Goal: Information Seeking & Learning: Understand process/instructions

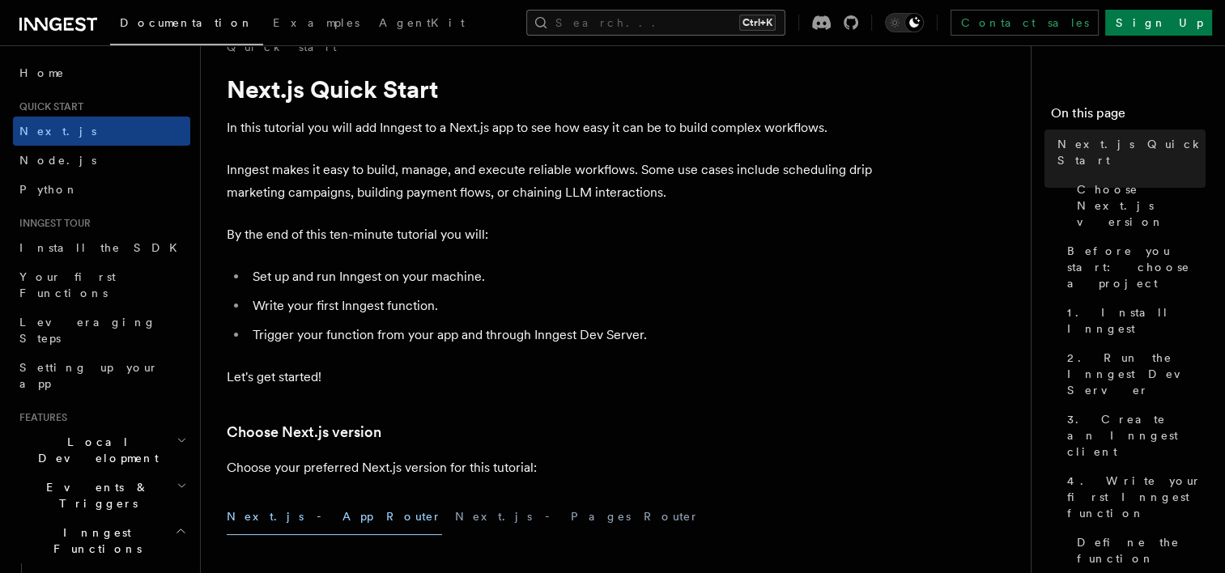
click at [639, 15] on button "Search... Ctrl+K" at bounding box center [655, 23] width 259 height 26
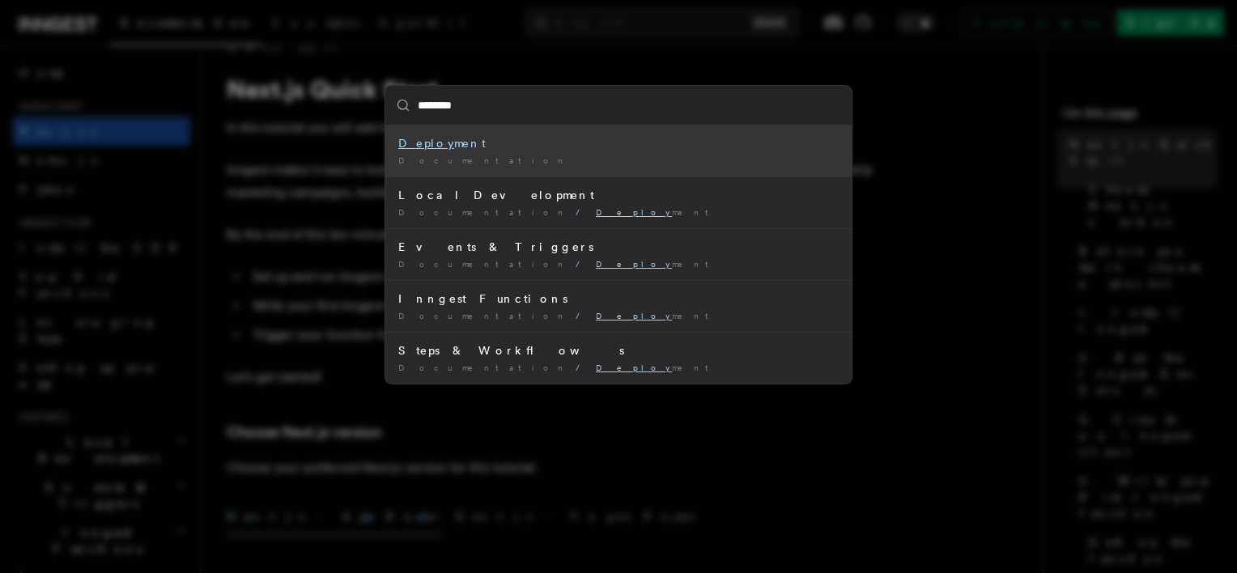
type input "*********"
click at [487, 157] on div "Documentation /" at bounding box center [618, 161] width 440 height 12
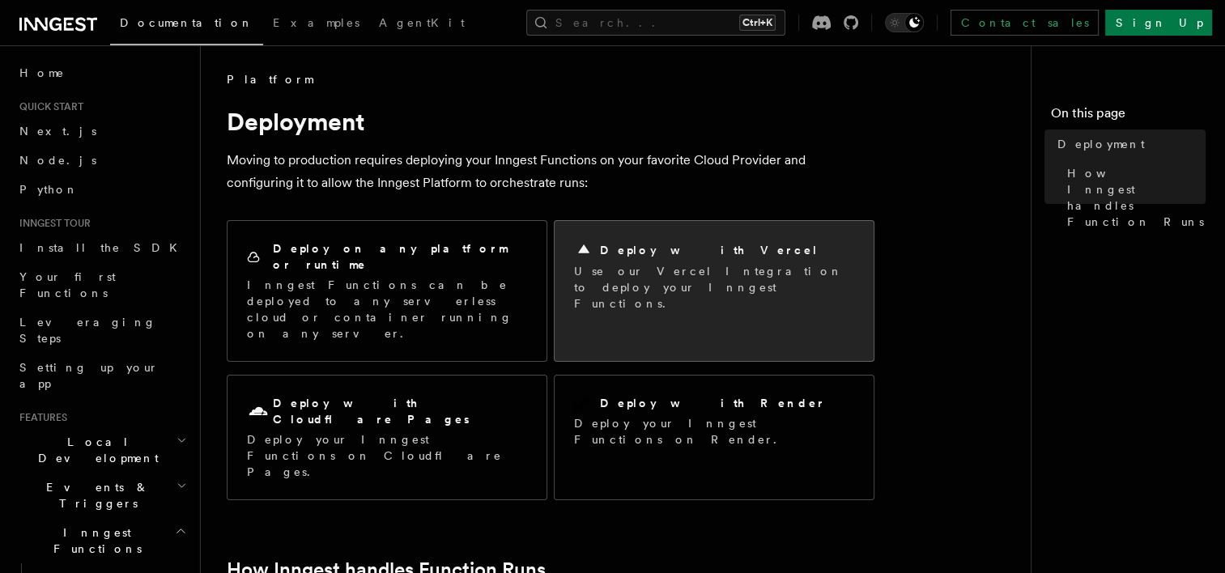
click at [624, 294] on p "Use our Vercel Integration to deploy your Inngest Functions." at bounding box center [714, 287] width 280 height 49
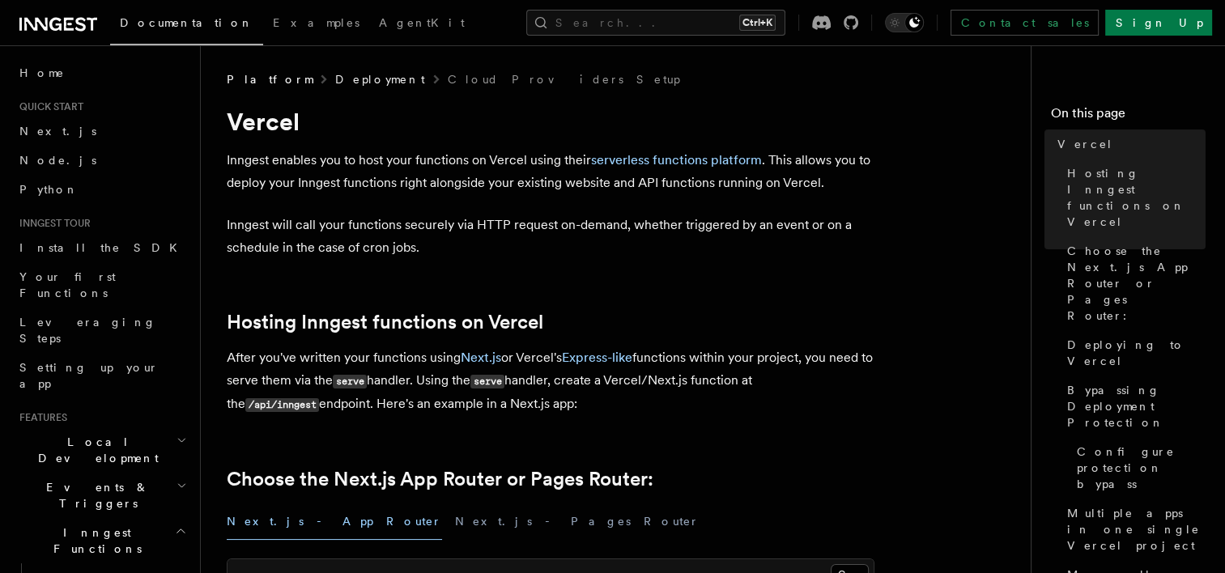
click at [335, 86] on link "Deployment" at bounding box center [380, 79] width 90 height 16
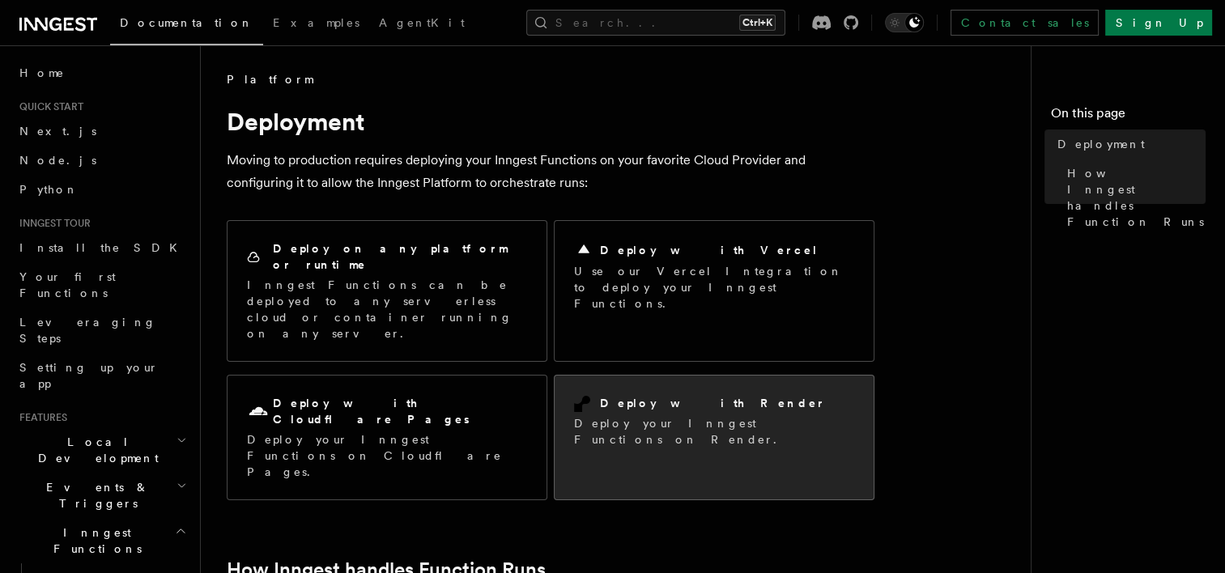
click at [648, 415] on p "Deploy your Inngest Functions on Render." at bounding box center [714, 431] width 280 height 32
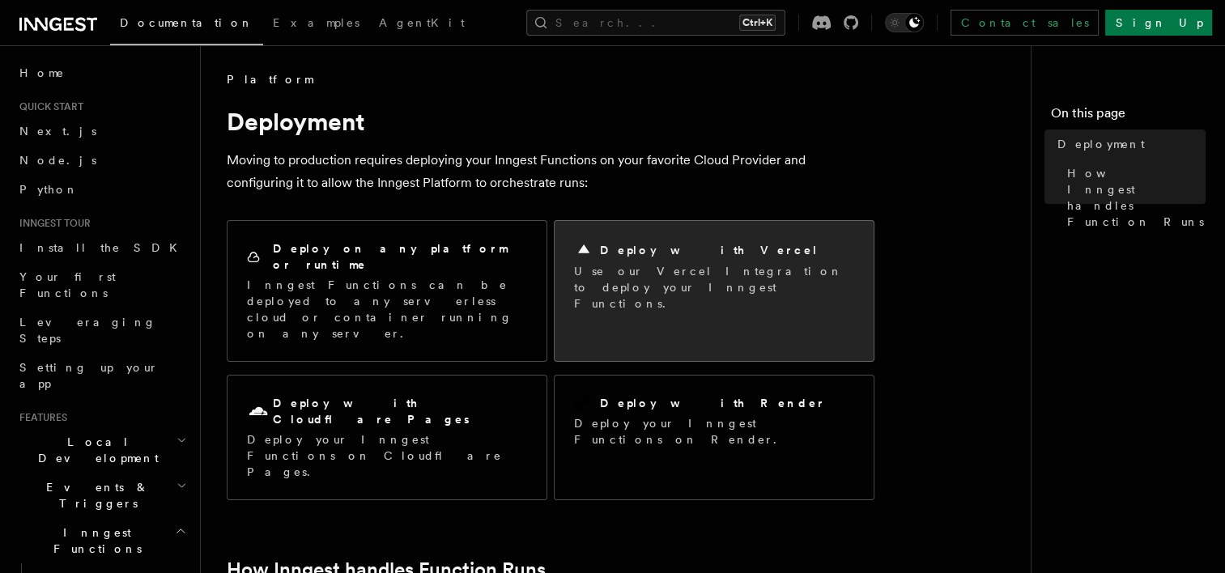
click at [654, 270] on p "Use our Vercel Integration to deploy your Inngest Functions." at bounding box center [714, 287] width 280 height 49
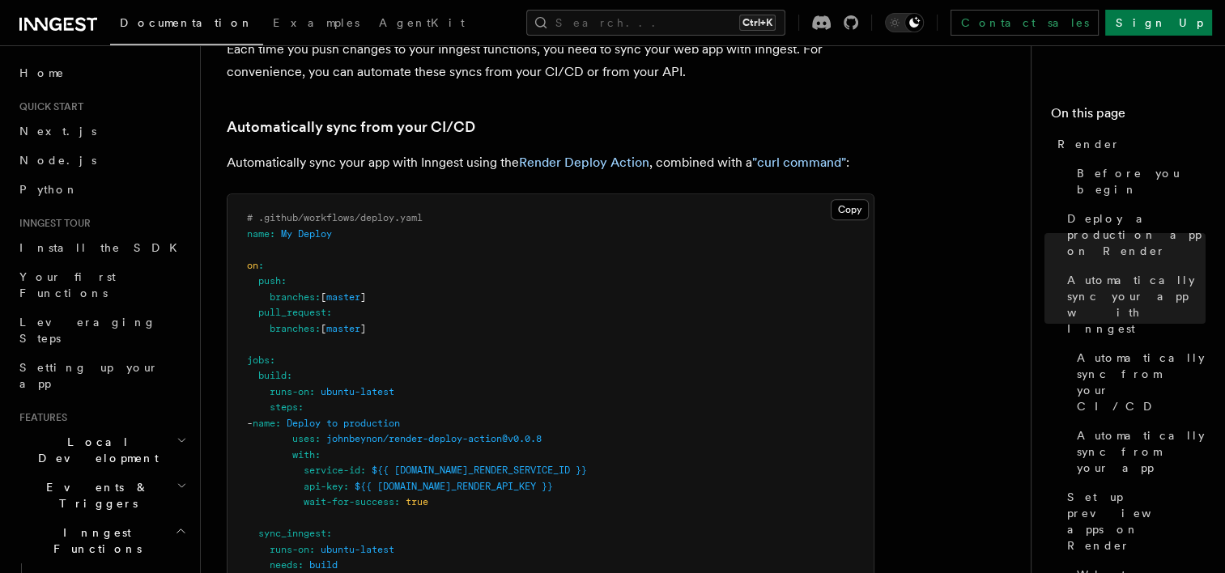
scroll to position [871, 0]
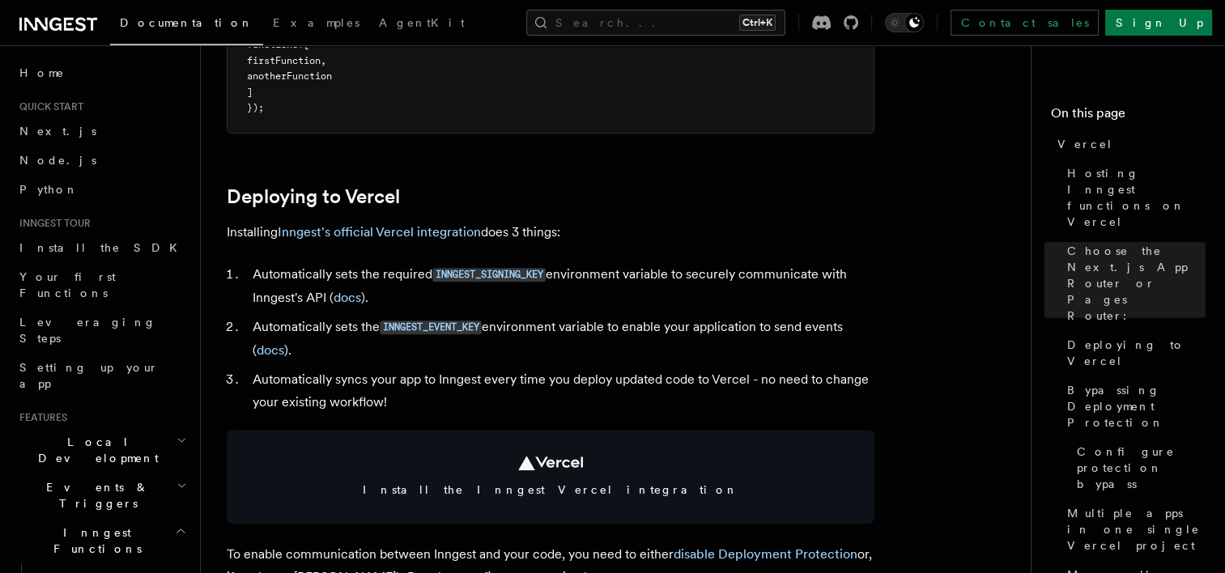
scroll to position [632, 0]
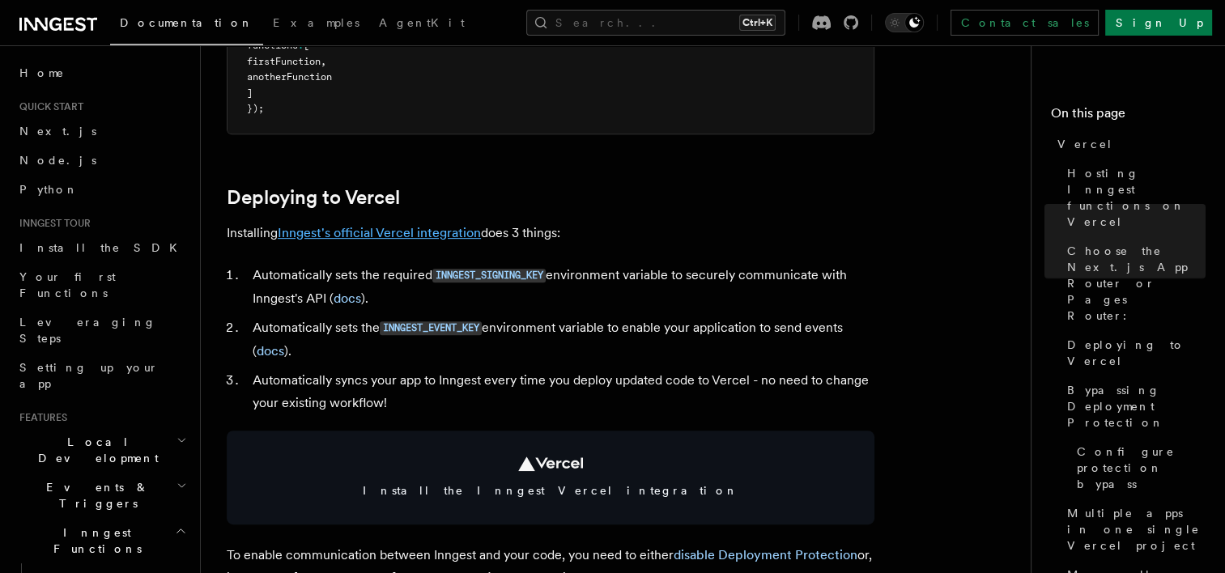
click at [431, 236] on link "Inngest's official Vercel integration" at bounding box center [379, 232] width 203 height 15
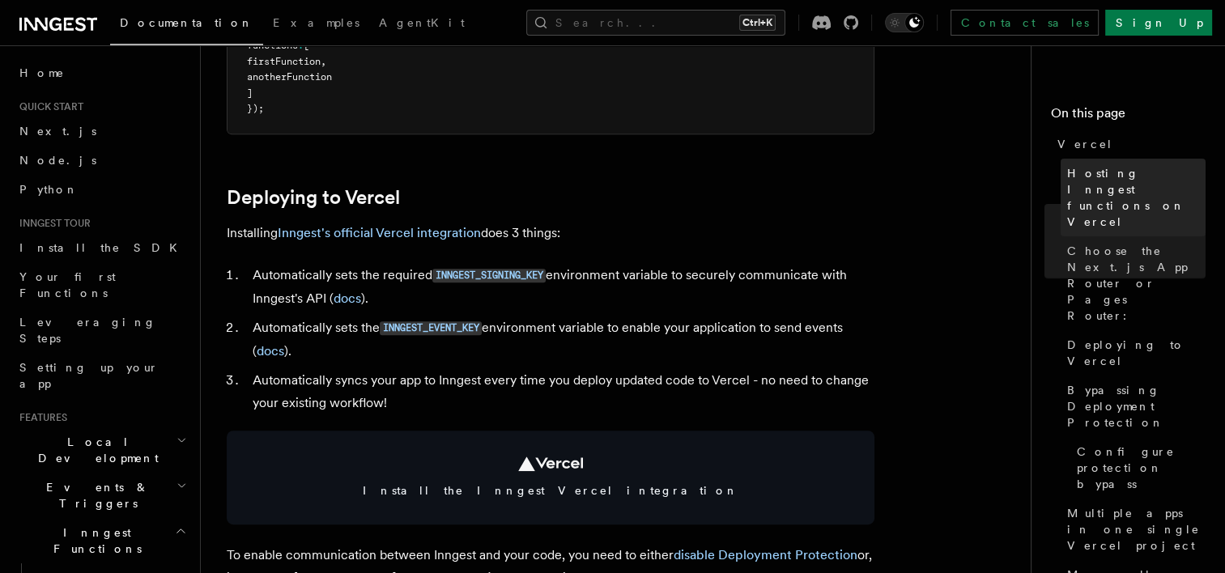
click at [1130, 177] on span "Hosting Inngest functions on Vercel" at bounding box center [1136, 197] width 138 height 65
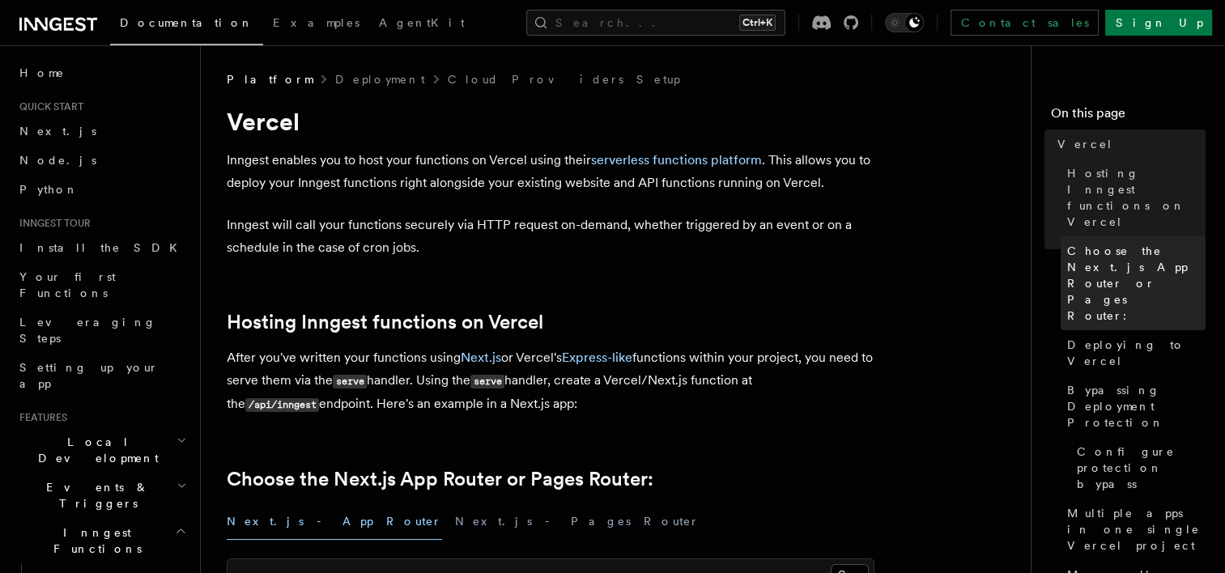
click at [1162, 243] on span "Choose the Next.js App Router or Pages Router:" at bounding box center [1136, 283] width 138 height 81
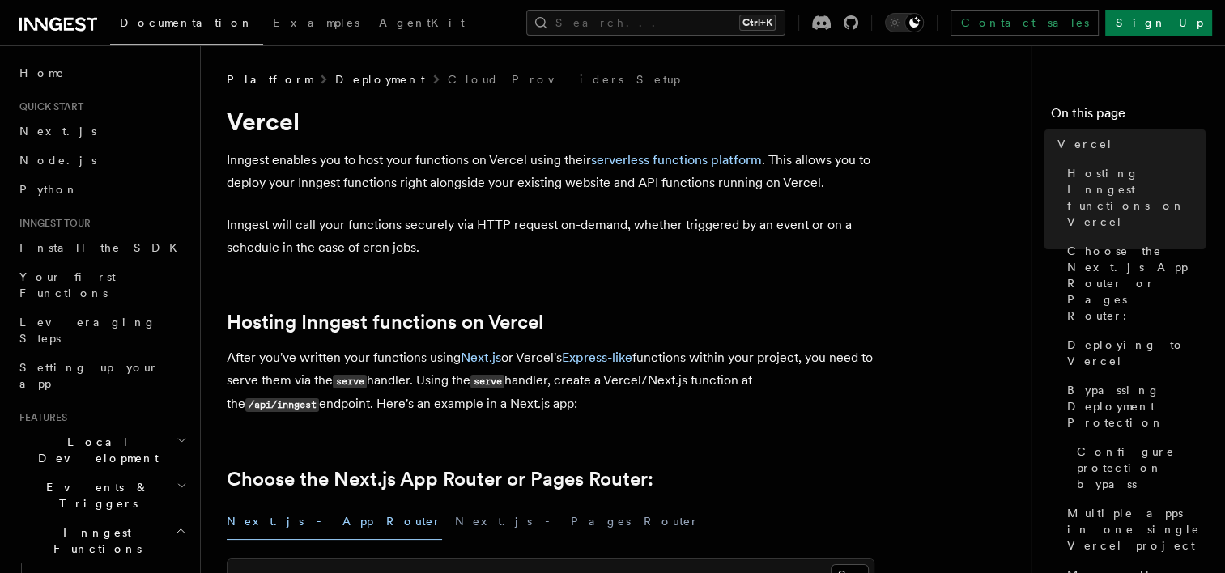
click at [335, 78] on link "Deployment" at bounding box center [380, 79] width 90 height 16
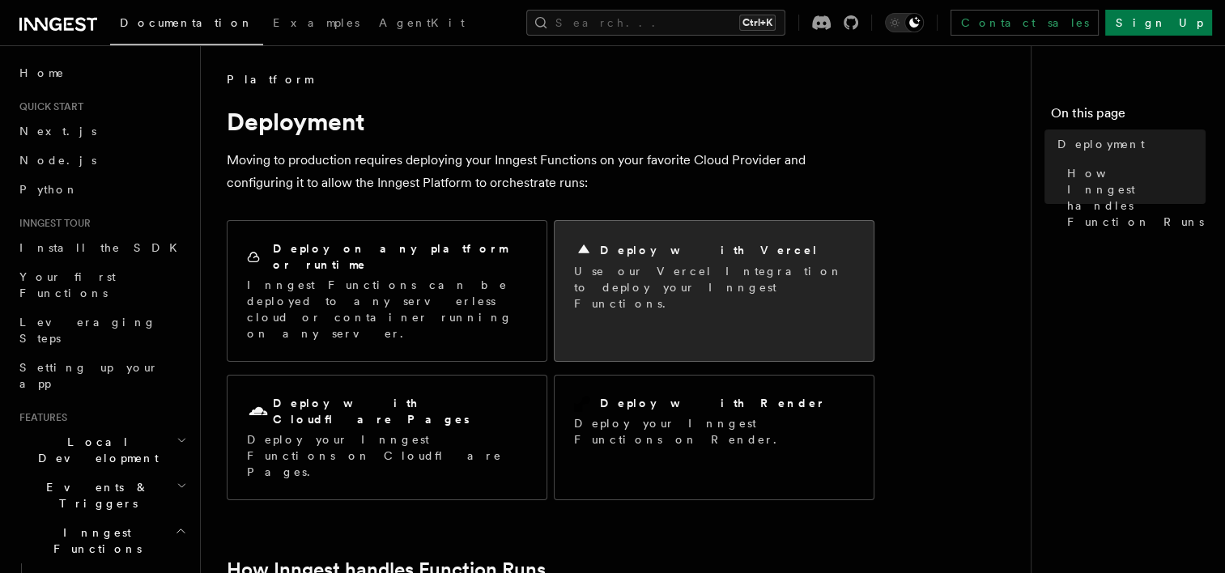
click at [666, 259] on div "Deploy with Vercel" at bounding box center [714, 249] width 280 height 19
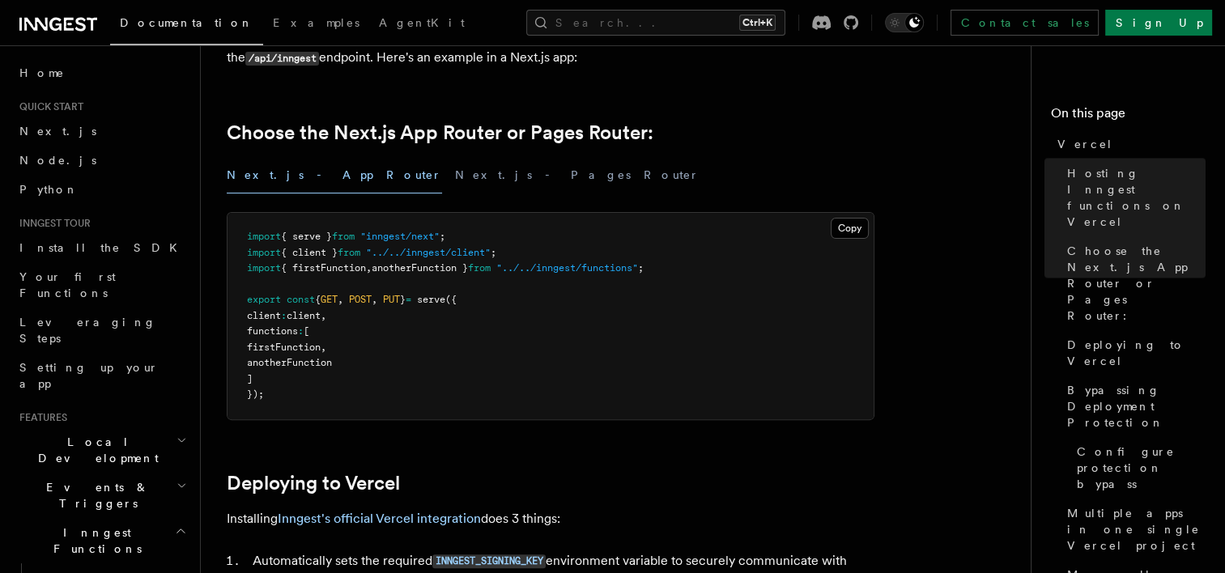
scroll to position [372, 0]
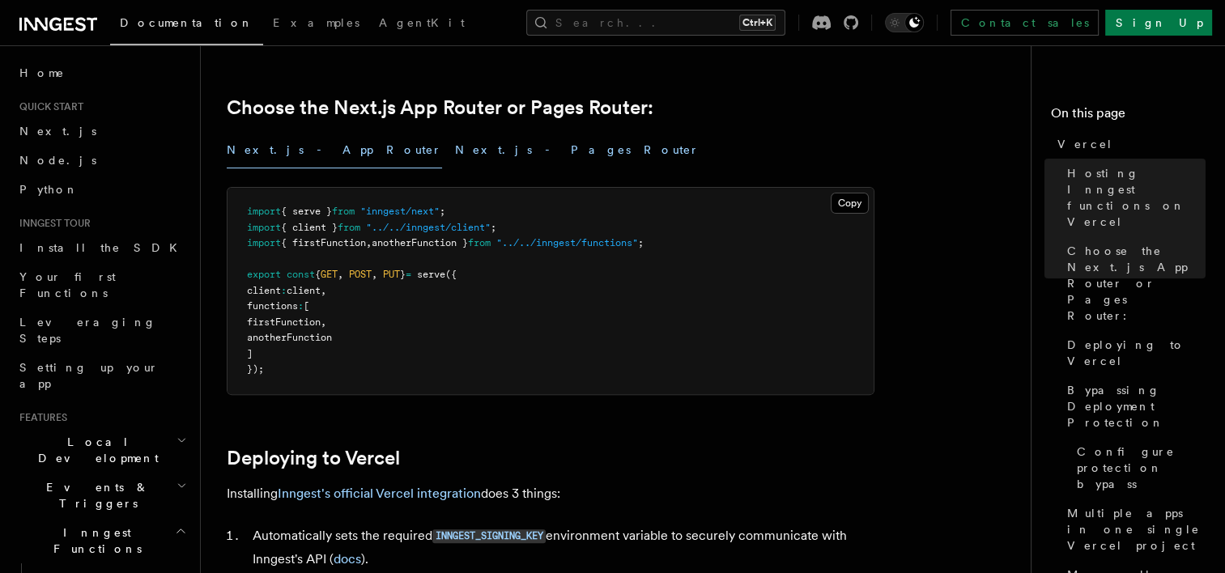
click at [455, 151] on button "Next.js - Pages Router" at bounding box center [577, 150] width 244 height 36
click at [287, 151] on button "Next.js - App Router" at bounding box center [334, 150] width 215 height 36
click at [455, 149] on button "Next.js - Pages Router" at bounding box center [577, 150] width 244 height 36
click at [259, 151] on button "Next.js - App Router" at bounding box center [334, 150] width 215 height 36
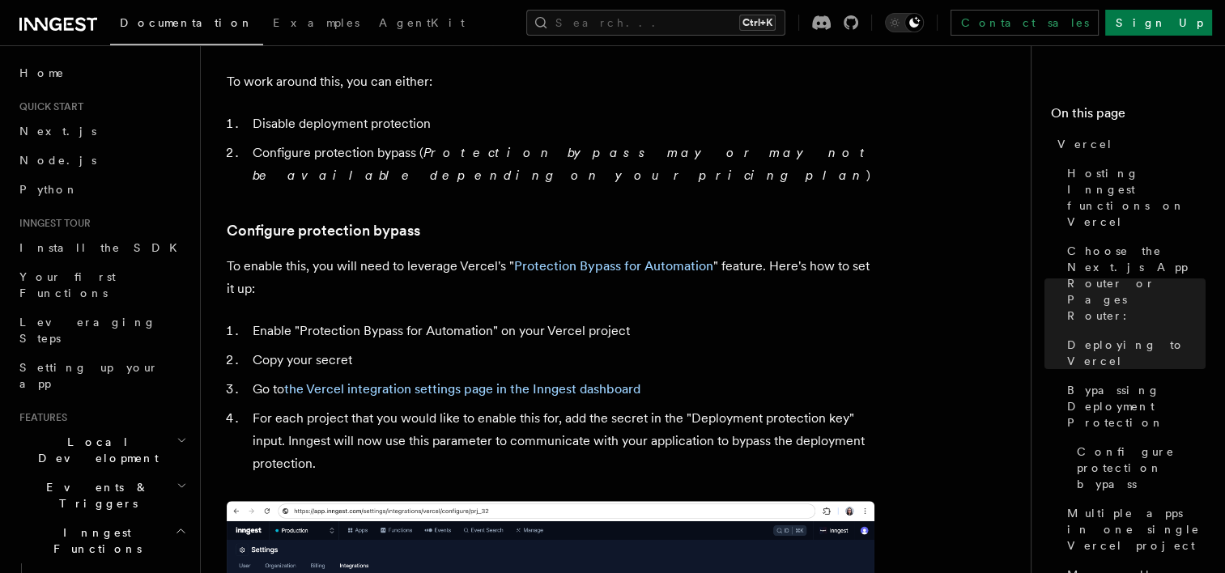
scroll to position [1395, 0]
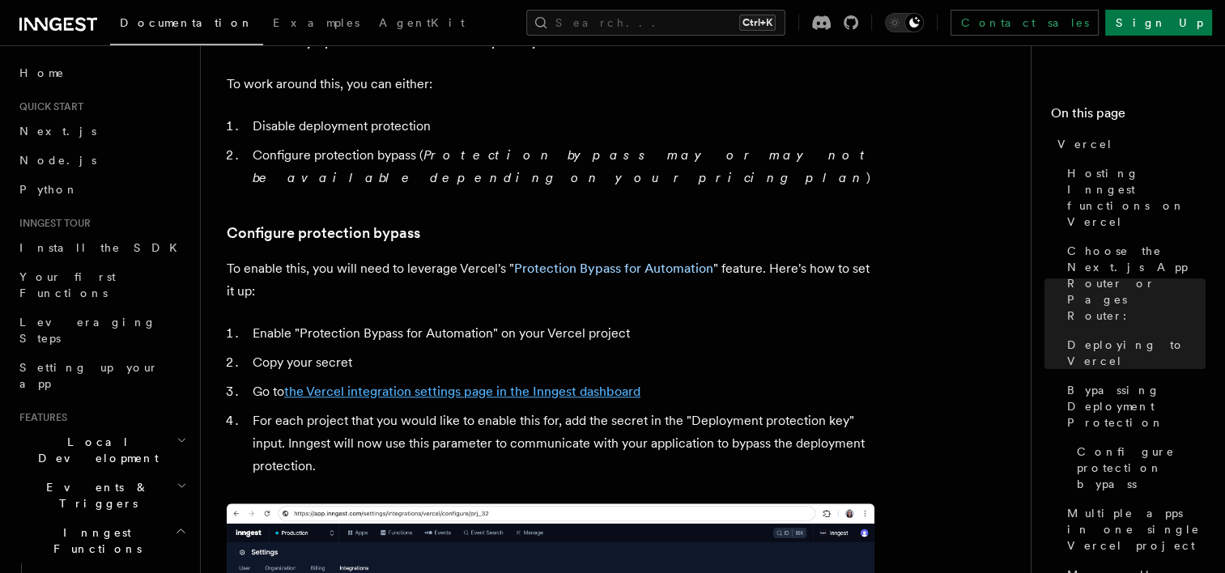
click at [559, 384] on link "the Vercel integration settings page in the Inngest dashboard" at bounding box center [462, 391] width 356 height 15
